Goal: Task Accomplishment & Management: Manage account settings

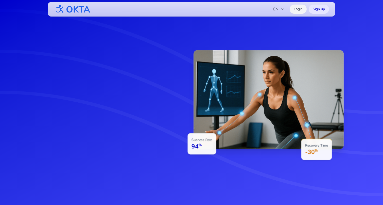
click at [299, 9] on link "Login" at bounding box center [298, 9] width 17 height 9
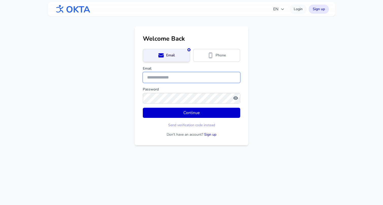
click at [161, 79] on input "Email" at bounding box center [191, 77] width 97 height 11
type input "**********"
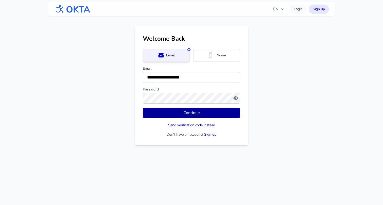
click at [170, 112] on button "Continue" at bounding box center [191, 113] width 97 height 10
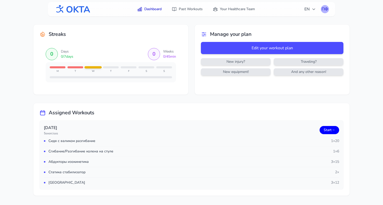
click at [325, 8] on div "ПФ" at bounding box center [325, 9] width 8 height 8
click at [296, 21] on link "Profile" at bounding box center [300, 20] width 57 height 9
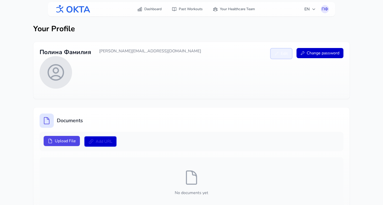
click at [281, 52] on span "Edit" at bounding box center [284, 53] width 7 height 6
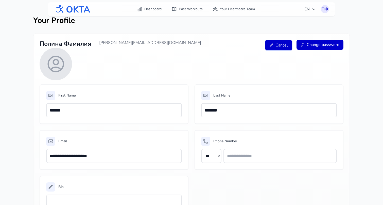
scroll to position [9, 0]
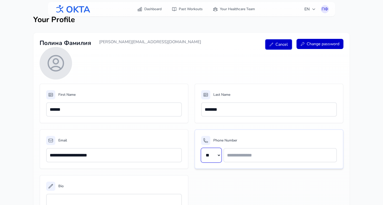
click at [214, 155] on select "** **" at bounding box center [211, 155] width 20 height 14
select select "**"
click at [201, 148] on select "** **" at bounding box center [211, 155] width 20 height 14
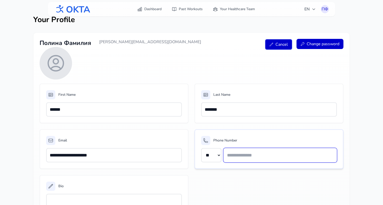
click at [237, 154] on input "text" at bounding box center [280, 155] width 113 height 14
paste input "**********"
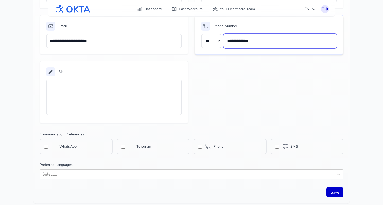
scroll to position [126, 0]
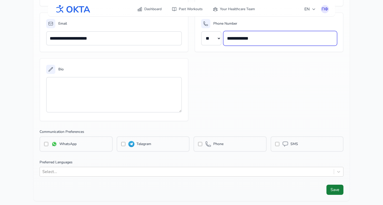
type input "**********"
click at [334, 189] on button "Save" at bounding box center [335, 189] width 17 height 10
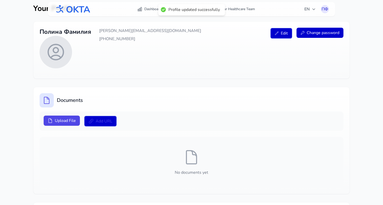
scroll to position [7, 0]
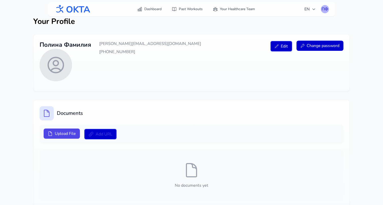
click at [325, 9] on div "ПФ" at bounding box center [325, 9] width 8 height 8
click at [294, 29] on link "Logout" at bounding box center [300, 29] width 57 height 9
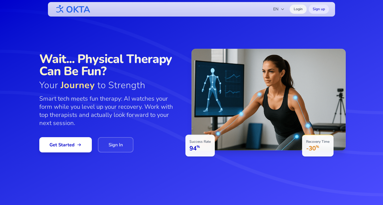
click at [298, 10] on link "Login" at bounding box center [298, 9] width 17 height 9
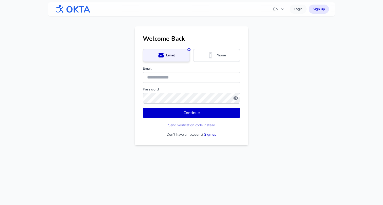
click at [206, 62] on form "Email Phone Email Password Continue Send verification code instead Don't have a…" at bounding box center [191, 93] width 97 height 88
click at [208, 58] on icon at bounding box center [211, 55] width 6 height 6
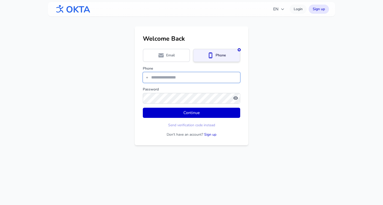
click at [178, 75] on input "tel" at bounding box center [191, 77] width 97 height 11
type input "**********"
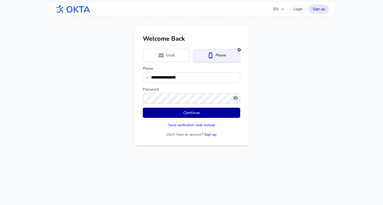
click at [175, 114] on button "Continue" at bounding box center [191, 113] width 97 height 10
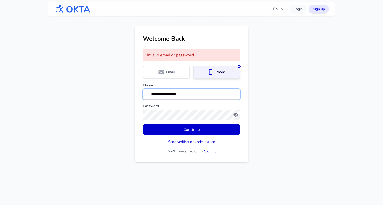
click at [188, 94] on input "**********" at bounding box center [191, 94] width 97 height 11
click at [166, 73] on span "Email" at bounding box center [170, 72] width 9 height 5
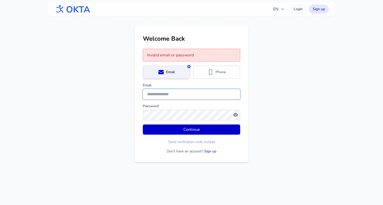
click at [160, 94] on input "Email" at bounding box center [191, 94] width 97 height 11
click at [234, 114] on icon "button" at bounding box center [235, 115] width 5 height 4
click at [179, 93] on input "Email" at bounding box center [191, 94] width 97 height 11
type input "**********"
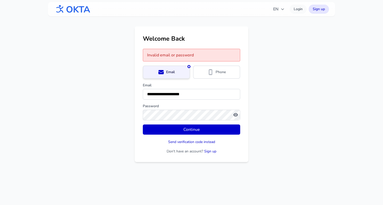
click at [233, 112] on button "button" at bounding box center [235, 114] width 5 height 5
click at [143, 124] on button "Continue" at bounding box center [191, 129] width 97 height 10
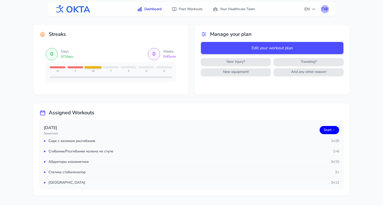
click at [324, 11] on div "ПФ" at bounding box center [325, 9] width 8 height 8
click at [305, 20] on link "Profile" at bounding box center [300, 20] width 57 height 9
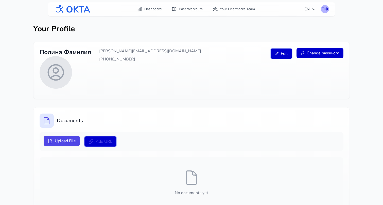
click at [326, 8] on div "ПФ" at bounding box center [325, 9] width 8 height 8
click at [296, 28] on link "Logout" at bounding box center [300, 29] width 57 height 9
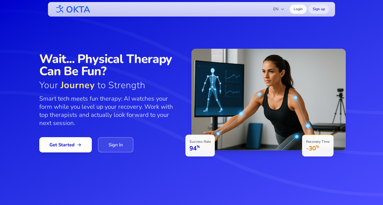
click at [112, 143] on link "Sign In" at bounding box center [116, 144] width 36 height 15
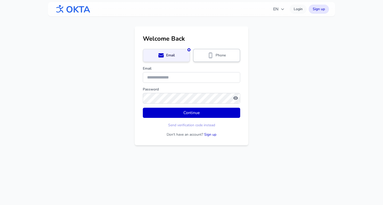
click at [200, 58] on div "Phone" at bounding box center [217, 55] width 40 height 6
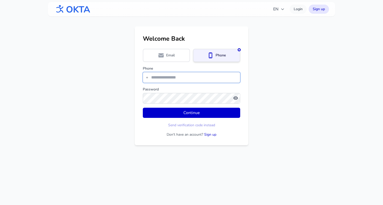
click at [168, 81] on input "tel" at bounding box center [191, 77] width 97 height 11
type input "**********"
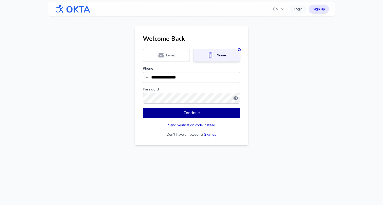
click at [172, 111] on button "Continue" at bounding box center [191, 113] width 97 height 10
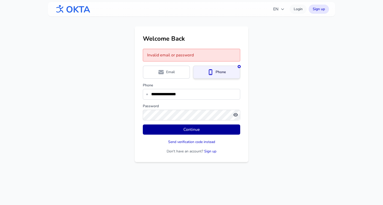
click at [215, 125] on button "Continue" at bounding box center [191, 129] width 97 height 10
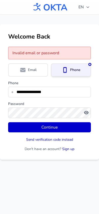
click at [57, 10] on img at bounding box center [49, 7] width 37 height 13
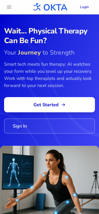
click at [84, 7] on link "Login" at bounding box center [84, 7] width 17 height 9
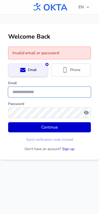
click at [37, 93] on input "Email" at bounding box center [49, 92] width 83 height 11
type input "*"
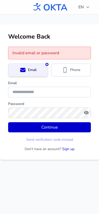
click at [67, 149] on link "Sign up" at bounding box center [68, 149] width 12 height 5
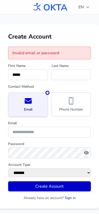
type input "*****"
type input "*******"
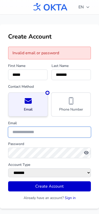
click at [15, 133] on input "email" at bounding box center [49, 132] width 83 height 11
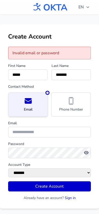
click at [69, 111] on span "Phone Number" at bounding box center [71, 109] width 24 height 5
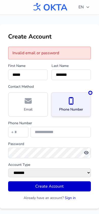
click at [21, 107] on div "Email" at bounding box center [28, 104] width 31 height 15
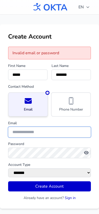
click at [17, 133] on input "email" at bounding box center [49, 132] width 83 height 11
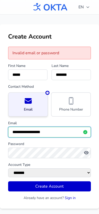
type input "**********"
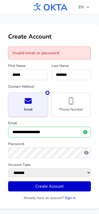
click at [35, 191] on button "Create Account" at bounding box center [49, 186] width 83 height 10
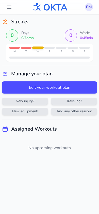
click at [89, 7] on div "FM" at bounding box center [89, 7] width 8 height 8
click at [69, 30] on link "Logout" at bounding box center [64, 27] width 57 height 9
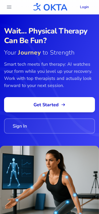
click at [25, 127] on link "Sign In" at bounding box center [49, 125] width 91 height 15
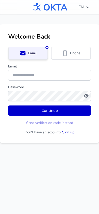
click at [67, 134] on link "Sign up" at bounding box center [68, 132] width 12 height 5
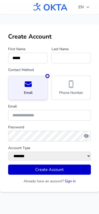
type input "*****"
type input "*"
type input "*******"
click at [32, 93] on span "Email" at bounding box center [28, 92] width 9 height 5
click at [69, 91] on span "Phone Number" at bounding box center [71, 92] width 24 height 5
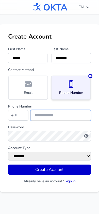
click at [39, 118] on input "tel" at bounding box center [60, 115] width 60 height 11
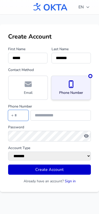
click at [21, 117] on input "tel" at bounding box center [18, 115] width 20 height 11
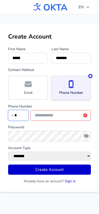
type input "*"
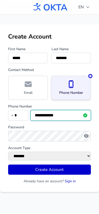
type input "**********"
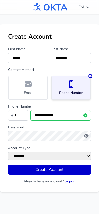
click at [36, 172] on button "Create Account" at bounding box center [49, 170] width 83 height 10
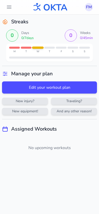
click at [88, 7] on div "FM" at bounding box center [89, 7] width 8 height 8
click at [67, 29] on link "Logout" at bounding box center [64, 27] width 57 height 9
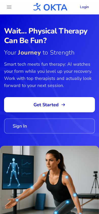
click at [28, 129] on link "Sign In" at bounding box center [49, 125] width 91 height 15
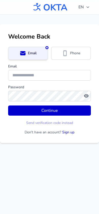
click at [67, 59] on div "Phone" at bounding box center [71, 53] width 40 height 13
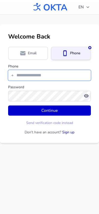
click at [39, 78] on input "tel" at bounding box center [49, 75] width 83 height 11
paste input "**********"
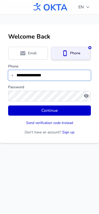
type input "**********"
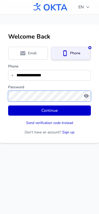
click at [8, 106] on button "Continue" at bounding box center [49, 111] width 83 height 10
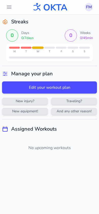
click at [88, 8] on div "FM" at bounding box center [89, 7] width 8 height 8
click at [69, 29] on link "Logout" at bounding box center [64, 27] width 57 height 9
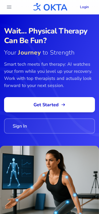
click at [40, 125] on link "Sign In" at bounding box center [49, 125] width 91 height 15
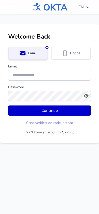
click at [65, 55] on icon at bounding box center [64, 55] width 1 height 1
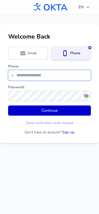
click at [39, 77] on input "tel" at bounding box center [49, 75] width 83 height 11
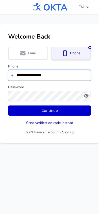
type input "**********"
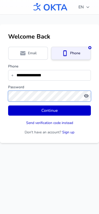
click at [8, 106] on button "Continue" at bounding box center [49, 111] width 83 height 10
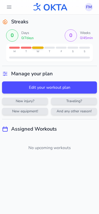
click at [89, 8] on div "FM" at bounding box center [89, 7] width 8 height 8
click at [58, 29] on link "Logout" at bounding box center [64, 27] width 57 height 9
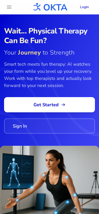
click at [44, 104] on span "Get Started" at bounding box center [49, 104] width 75 height 7
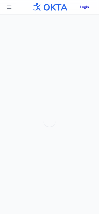
click at [84, 7] on link "Login" at bounding box center [84, 7] width 17 height 9
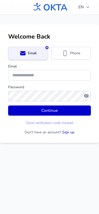
click at [69, 57] on div "Phone" at bounding box center [71, 53] width 40 height 13
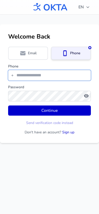
click at [49, 77] on input "tel" at bounding box center [49, 75] width 83 height 11
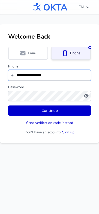
type input "**********"
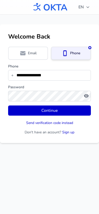
click at [27, 110] on button "Continue" at bounding box center [49, 111] width 83 height 10
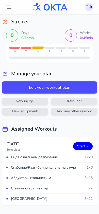
click at [90, 7] on div "ПФ" at bounding box center [89, 7] width 8 height 8
click at [63, 29] on link "Logout" at bounding box center [64, 27] width 57 height 9
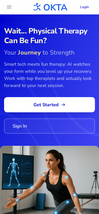
click at [36, 132] on link "Sign In" at bounding box center [49, 125] width 91 height 15
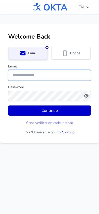
click at [26, 77] on input "Email" at bounding box center [49, 75] width 83 height 11
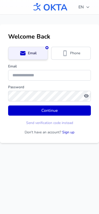
click at [68, 55] on div "Phone" at bounding box center [71, 53] width 33 height 6
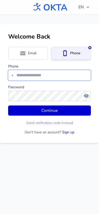
click at [27, 76] on input "tel" at bounding box center [49, 75] width 83 height 11
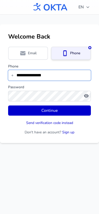
type input "**********"
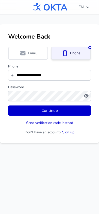
click at [28, 109] on button "Continue" at bounding box center [49, 111] width 83 height 10
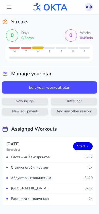
click at [89, 7] on div "АФ" at bounding box center [89, 7] width 8 height 8
click at [69, 29] on link "Logout" at bounding box center [64, 27] width 57 height 9
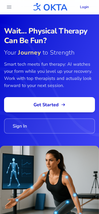
click at [38, 126] on link "Sign In" at bounding box center [49, 125] width 91 height 15
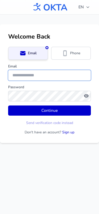
click at [13, 76] on input "Email" at bounding box center [49, 75] width 83 height 11
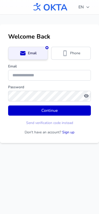
click at [72, 53] on span "Phone" at bounding box center [75, 53] width 10 height 5
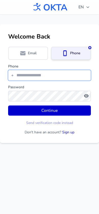
click at [18, 76] on input "tel" at bounding box center [49, 75] width 83 height 11
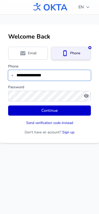
type input "**********"
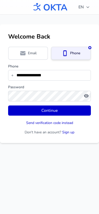
click at [45, 112] on button "Continue" at bounding box center [49, 111] width 83 height 10
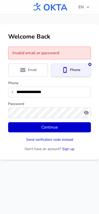
click at [53, 128] on button "Continue" at bounding box center [49, 127] width 83 height 10
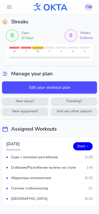
click at [88, 9] on div "ПФ" at bounding box center [89, 7] width 8 height 8
click at [58, 31] on link "Logout" at bounding box center [64, 27] width 57 height 9
